Goal: Navigation & Orientation: Understand site structure

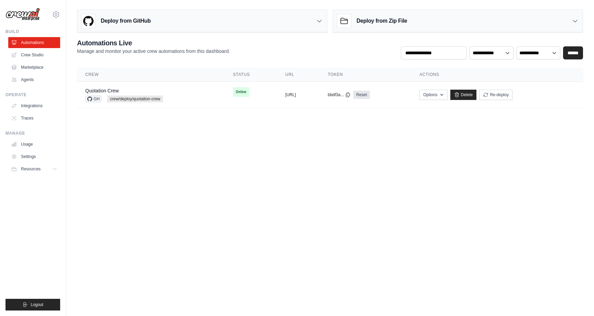
click at [261, 174] on body "[EMAIL_ADDRESS][DOMAIN_NAME] Settings Build Automations Crew Studio Blog" at bounding box center [297, 158] width 594 height 316
click at [36, 161] on link "Settings" at bounding box center [35, 156] width 52 height 11
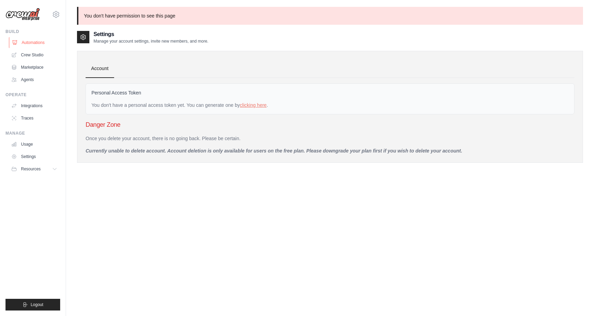
click at [33, 44] on link "Automations" at bounding box center [35, 42] width 52 height 11
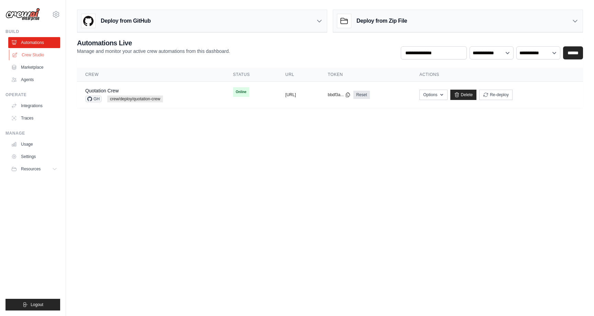
click at [32, 55] on link "Crew Studio" at bounding box center [35, 55] width 52 height 11
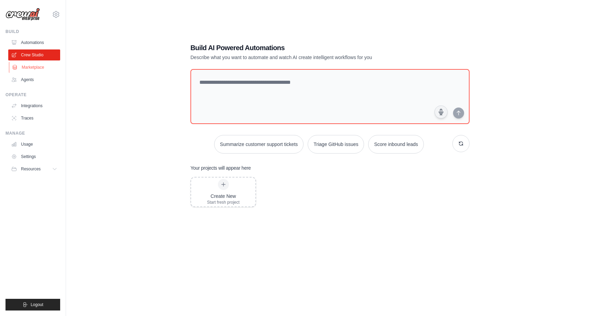
click at [37, 67] on link "Marketplace" at bounding box center [35, 67] width 52 height 11
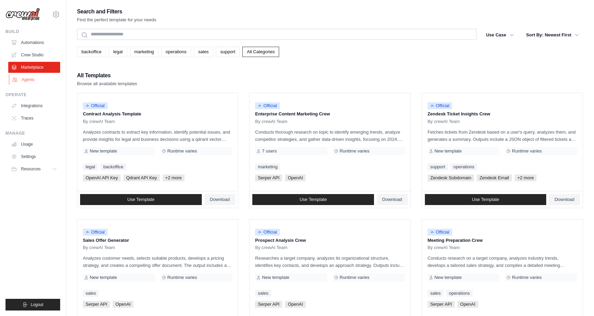
click at [28, 81] on link "Agents" at bounding box center [35, 79] width 52 height 11
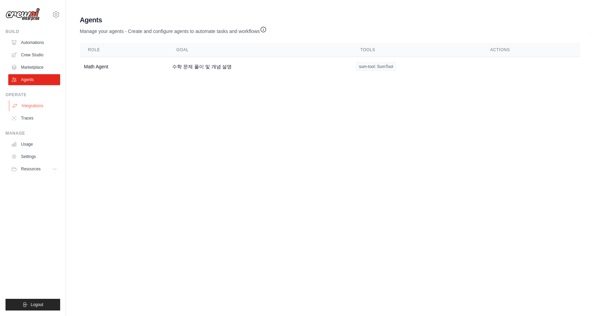
click at [32, 109] on link "Integrations" at bounding box center [35, 105] width 52 height 11
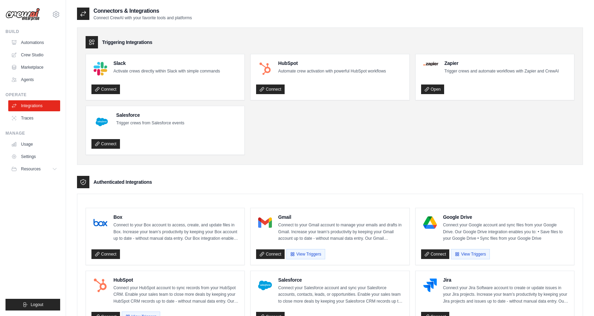
click at [26, 125] on ul "Build Automations Crew Studio Marketplace Agents" at bounding box center [33, 170] width 55 height 282
click at [24, 118] on link "Traces" at bounding box center [35, 118] width 52 height 11
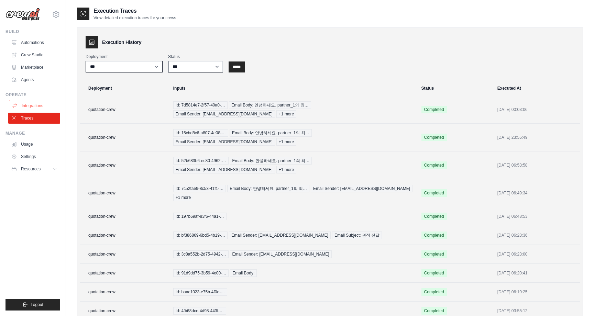
click at [34, 107] on link "Integrations" at bounding box center [35, 105] width 52 height 11
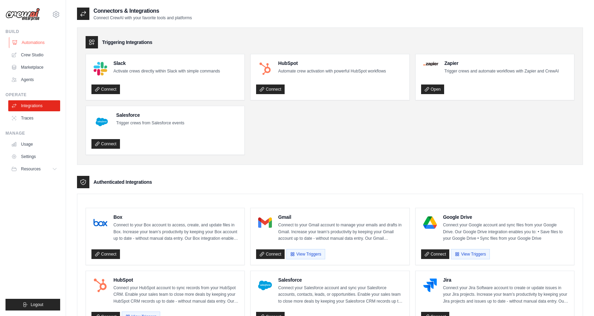
click at [28, 40] on link "Automations" at bounding box center [35, 42] width 52 height 11
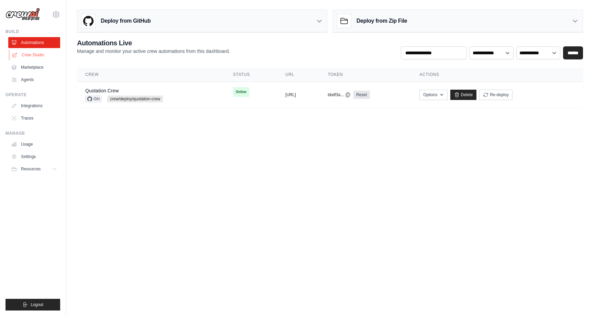
click at [30, 55] on link "Crew Studio" at bounding box center [35, 55] width 52 height 11
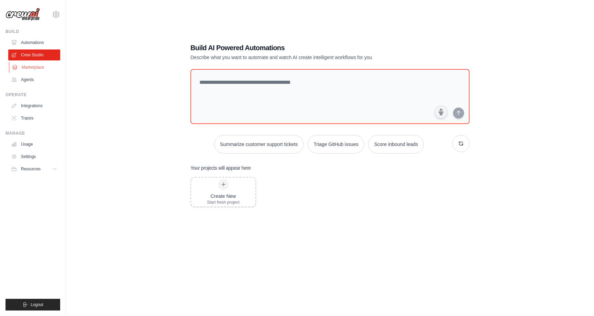
click at [29, 68] on link "Marketplace" at bounding box center [35, 67] width 52 height 11
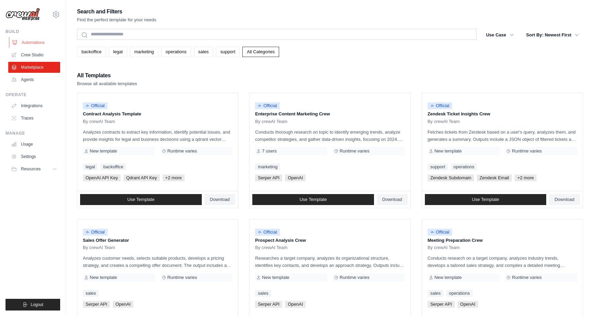
click at [33, 42] on link "Automations" at bounding box center [35, 42] width 52 height 11
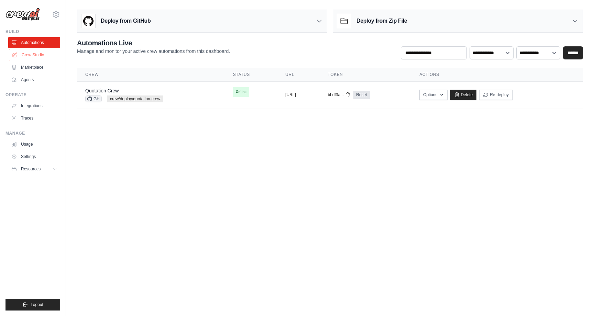
click at [33, 50] on link "Crew Studio" at bounding box center [35, 55] width 52 height 11
